Goal: Find specific page/section: Find specific page/section

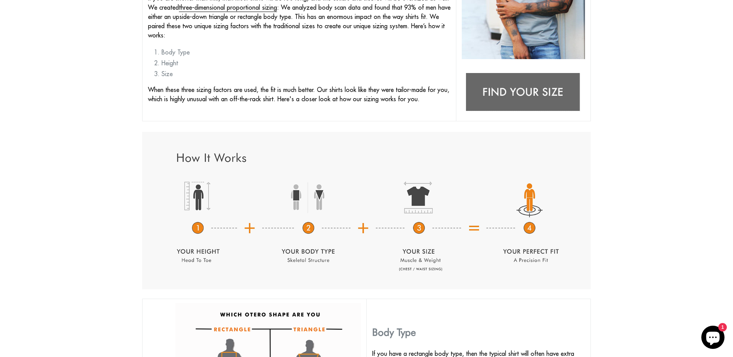
scroll to position [39, 0]
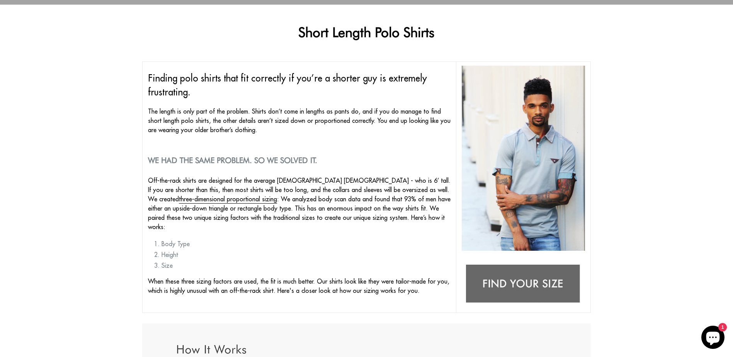
click at [523, 289] on img at bounding box center [523, 284] width 123 height 49
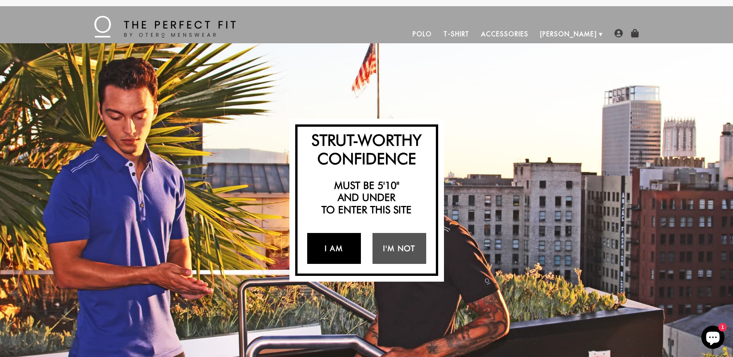
click at [341, 250] on link "I Am" at bounding box center [334, 248] width 54 height 31
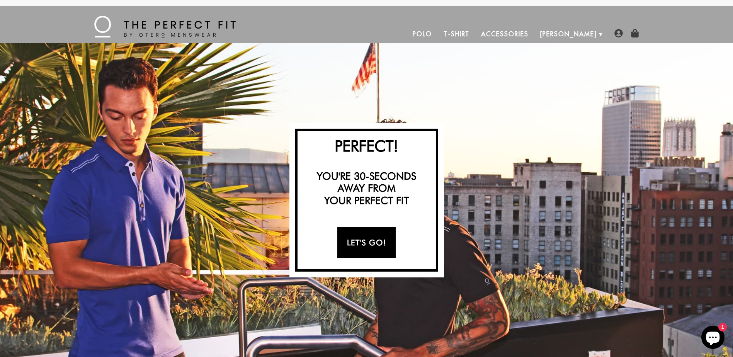
click at [361, 244] on link "Let's Go!" at bounding box center [366, 242] width 58 height 31
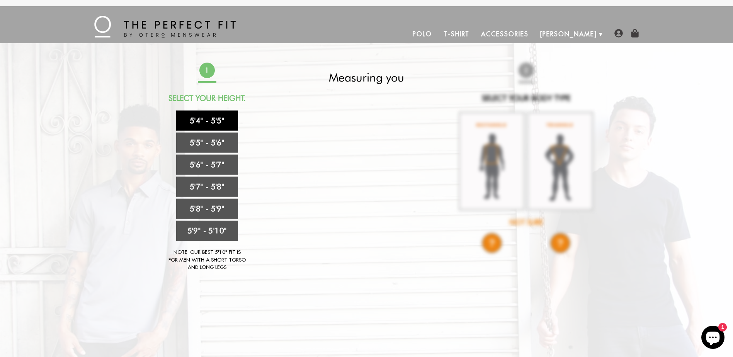
click at [214, 122] on link "5'4" - 5'5"" at bounding box center [207, 120] width 62 height 20
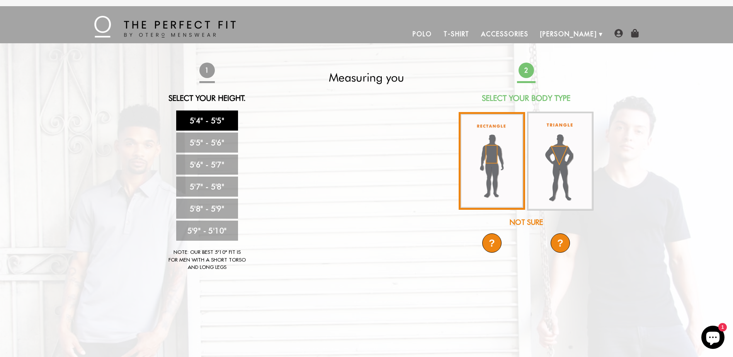
click at [487, 170] on img at bounding box center [492, 161] width 66 height 98
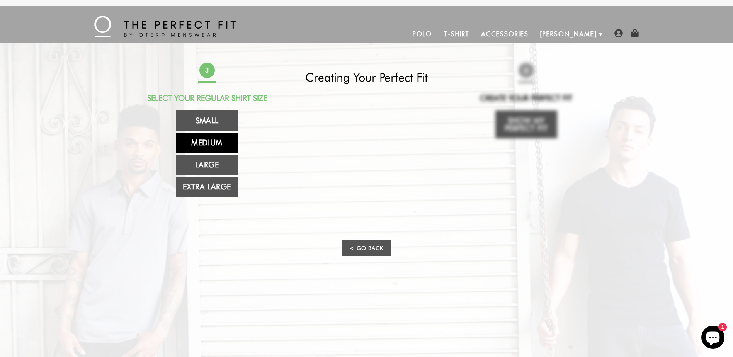
click at [215, 143] on link "Medium" at bounding box center [207, 143] width 62 height 20
